Goal: Information Seeking & Learning: Learn about a topic

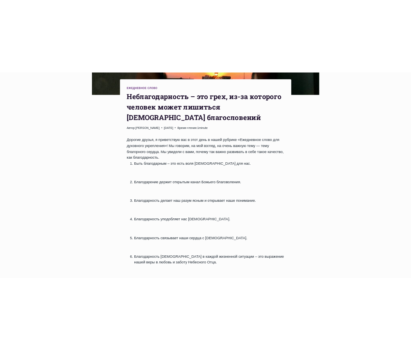
scroll to position [282, 0]
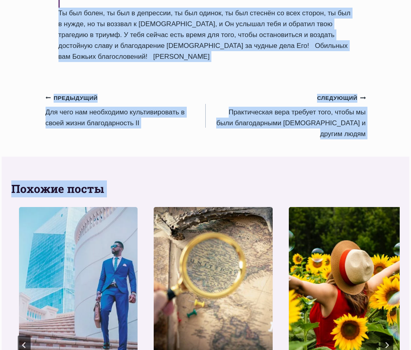
scroll to position [1067, 0]
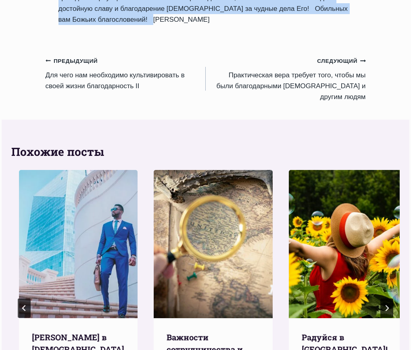
drag, startPoint x: 64, startPoint y: 64, endPoint x: 336, endPoint y: 115, distance: 276.5
copy div "Hеблагодарность – это грех, из-за которого человек может лишиться Божьих благос…"
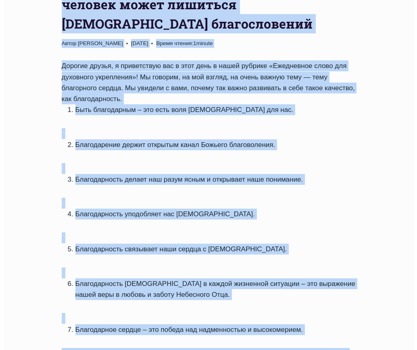
scroll to position [0, 0]
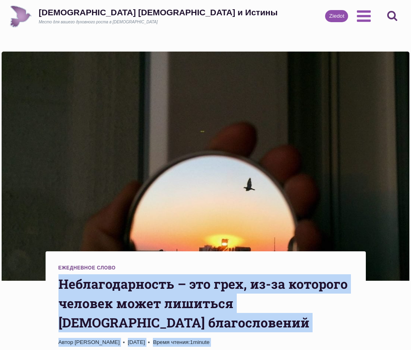
click at [0, 0] on icon "Поиск" at bounding box center [0, 0] width 0 height 0
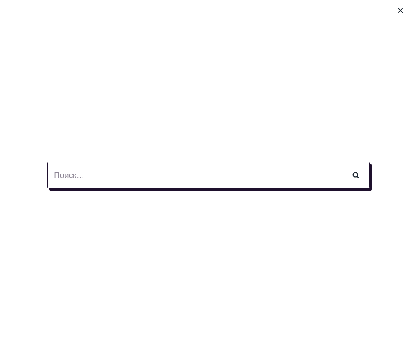
click at [82, 181] on input "Найти:" at bounding box center [208, 175] width 323 height 27
type input "неверие"
click at [341, 162] on input "Поиск" at bounding box center [355, 175] width 28 height 27
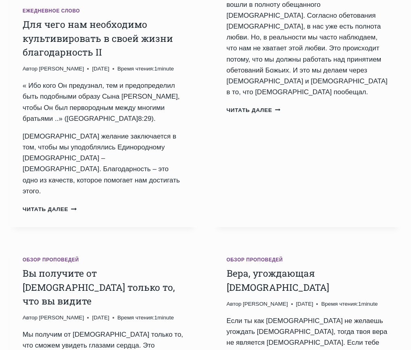
scroll to position [645, 0]
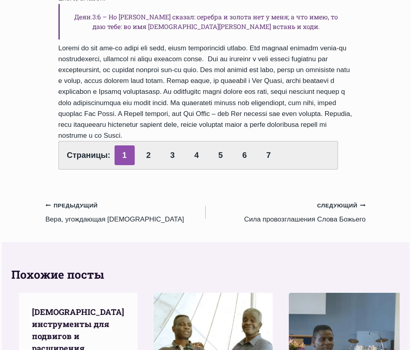
scroll to position [484, 0]
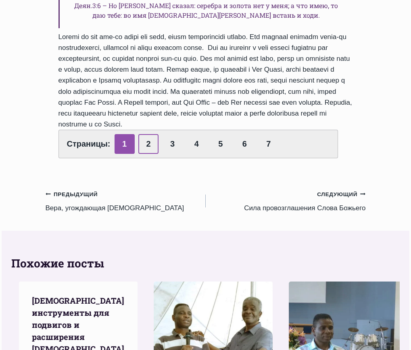
click at [146, 154] on link "2" at bounding box center [148, 144] width 20 height 20
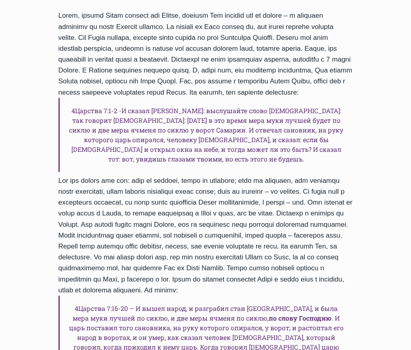
scroll to position [121, 0]
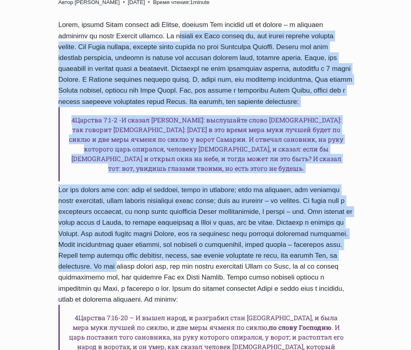
drag, startPoint x: 179, startPoint y: 112, endPoint x: 391, endPoint y: 341, distance: 311.5
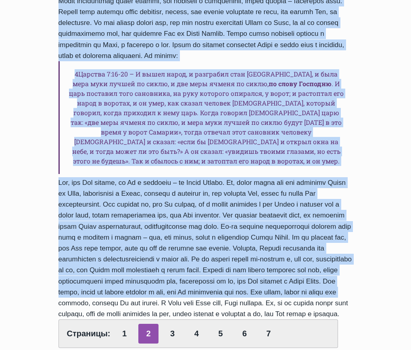
scroll to position [492, 0]
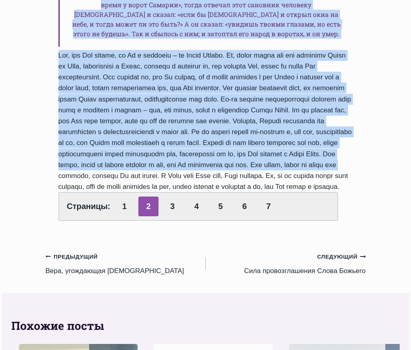
drag, startPoint x: 56, startPoint y: 37, endPoint x: 371, endPoint y: 296, distance: 407.3
click at [371, 296] on div "Обзор проповедей Вы получите от Бога только то, что вы видите Автор Laura Grand…" at bounding box center [205, 83] width 339 height 1049
copy div "Вы получите от Бога только то, что вы видите Автор Laura Grandāne 2018-Июль-8 2…"
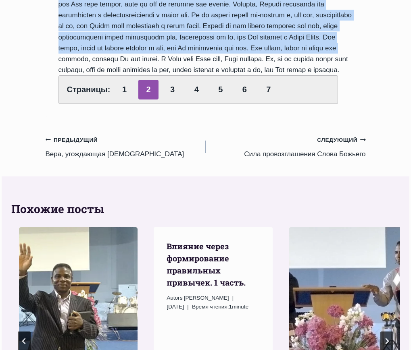
scroll to position [613, 0]
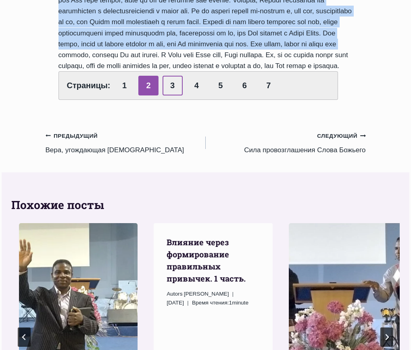
click at [167, 96] on link "3" at bounding box center [172, 86] width 20 height 20
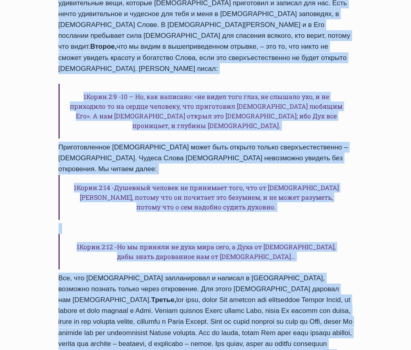
scroll to position [433, 0]
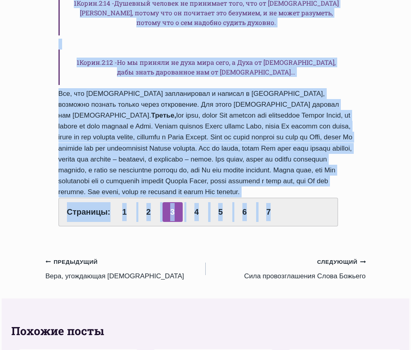
drag, startPoint x: 59, startPoint y: 58, endPoint x: 362, endPoint y: 215, distance: 340.8
copy div "Lorem ipsumd Sita c adipisc: El.534:62 – Seddoe tem inc, u labor etdolo magnaa …"
click at [387, 180] on div "Обзор проповедей Вы получите от Бога только то, что вы видите Автор Laura Grand…" at bounding box center [205, 64] width 411 height 892
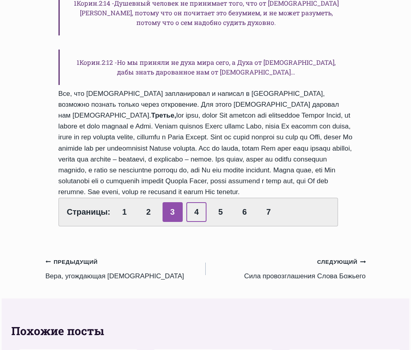
click at [193, 222] on link "4" at bounding box center [196, 212] width 20 height 20
